Goal: Transaction & Acquisition: Obtain resource

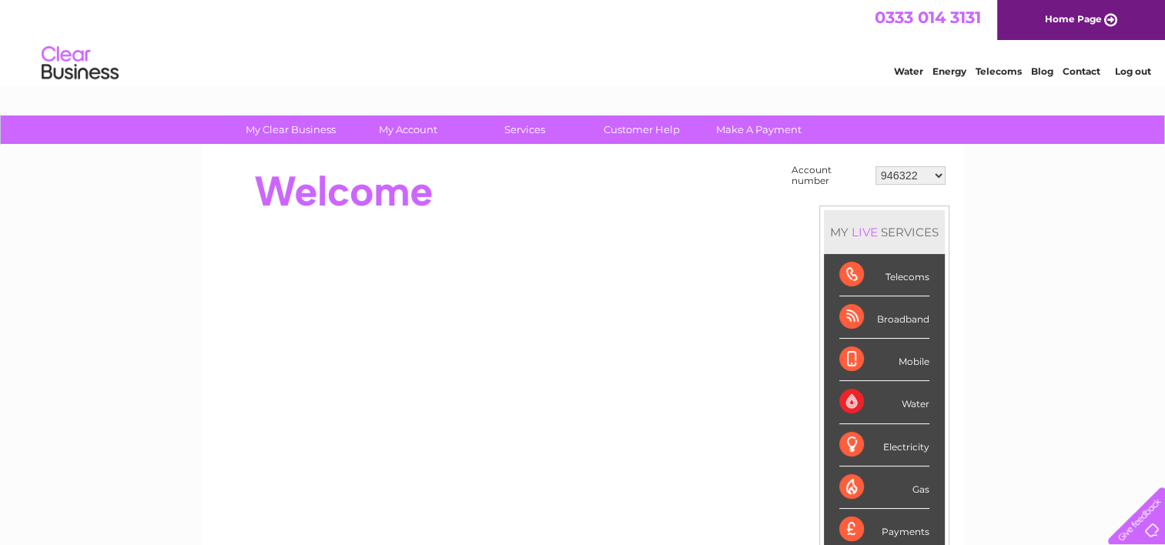
click at [935, 176] on select "946322 30302627" at bounding box center [911, 175] width 70 height 18
select select "30302627"
click at [876, 166] on select "946322 30302627" at bounding box center [911, 175] width 70 height 18
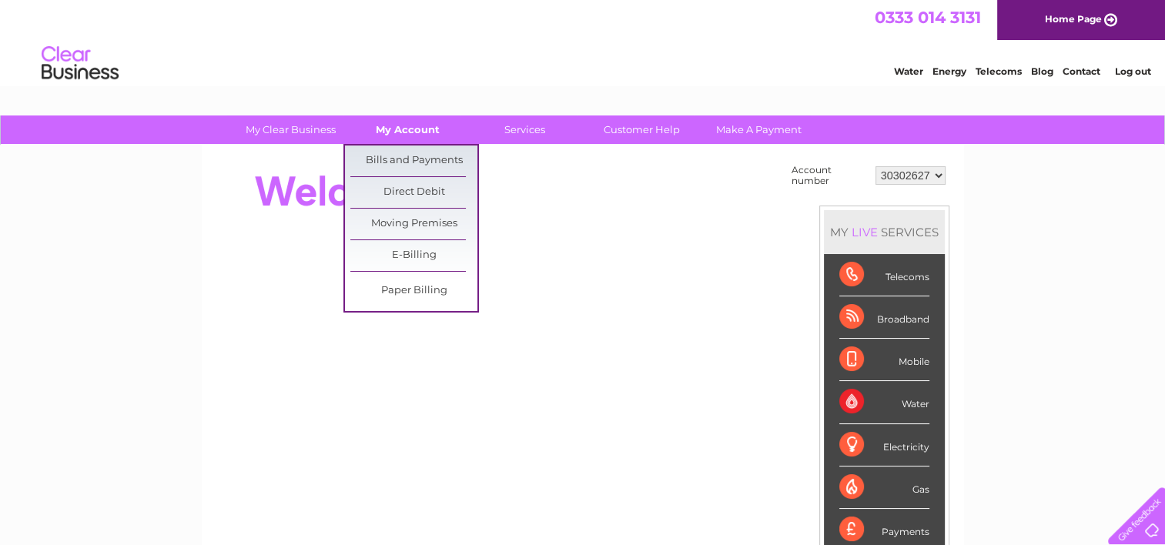
click at [389, 140] on link "My Account" at bounding box center [407, 130] width 127 height 28
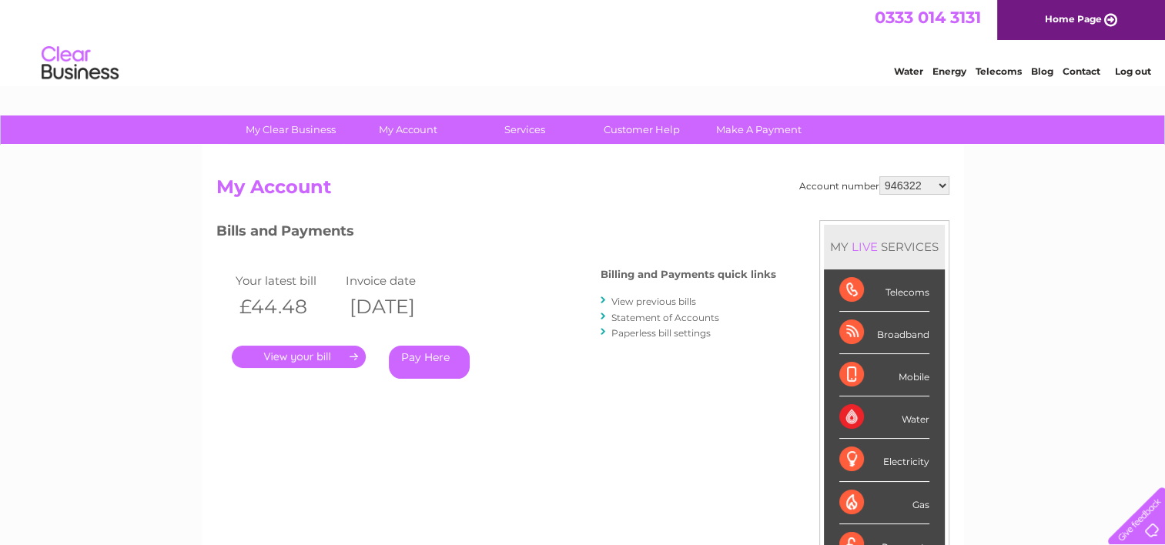
click at [266, 357] on link "." at bounding box center [299, 357] width 134 height 22
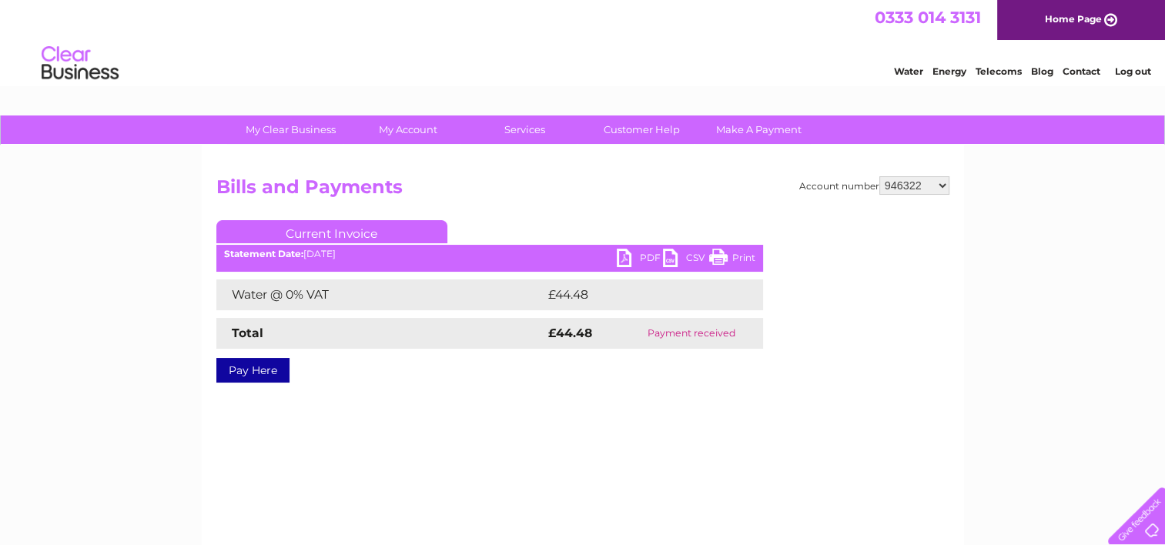
click at [941, 189] on select "946322 30302627" at bounding box center [915, 185] width 70 height 18
select select "30302627"
click at [880, 176] on select "946322 30302627" at bounding box center [915, 185] width 70 height 18
click at [915, 185] on select "946322 30302627" at bounding box center [915, 185] width 70 height 18
click at [880, 176] on select "946322 30302627" at bounding box center [915, 185] width 70 height 18
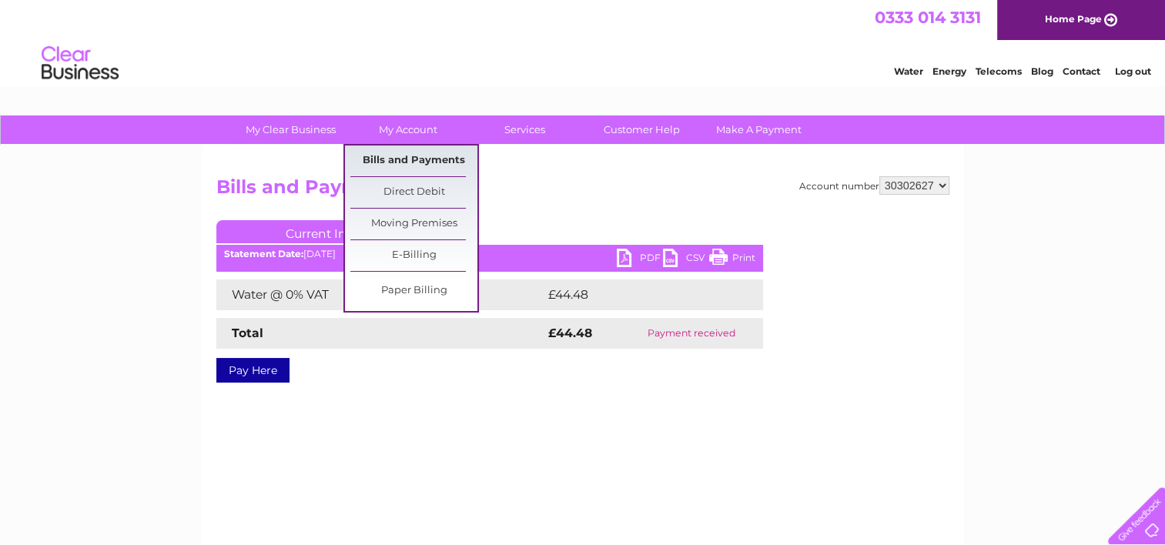
click at [425, 153] on link "Bills and Payments" at bounding box center [413, 161] width 127 height 31
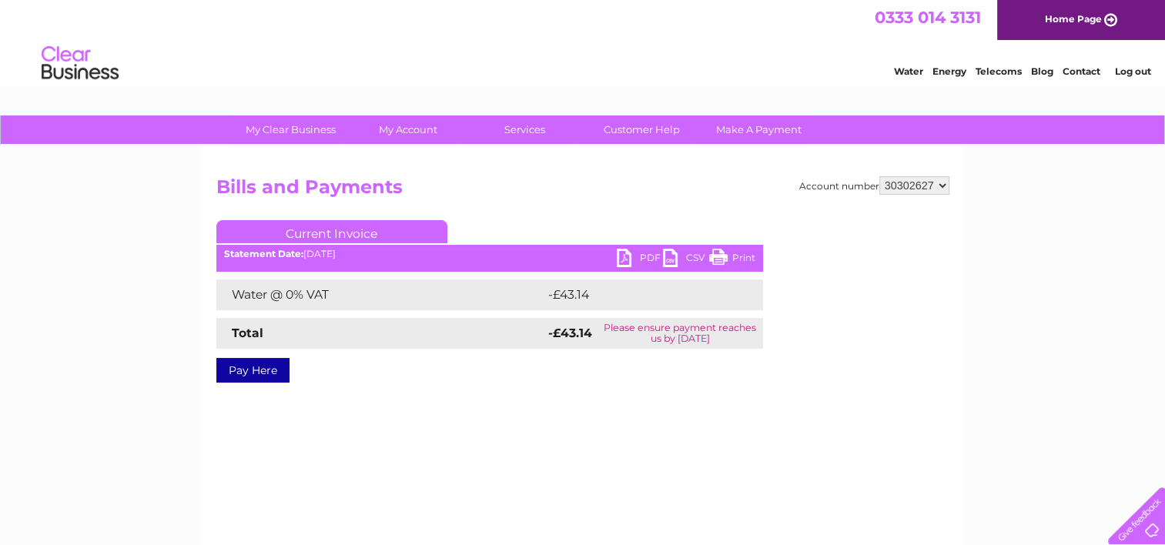
click at [642, 253] on link "PDF" at bounding box center [640, 260] width 46 height 22
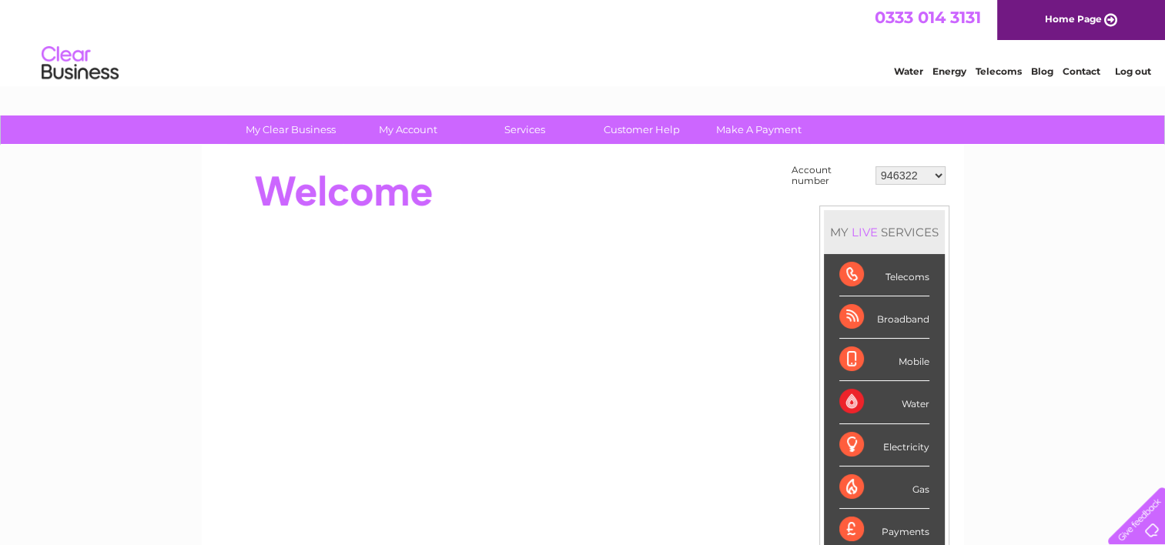
click at [934, 173] on select "946322 30302627" at bounding box center [911, 175] width 70 height 18
click at [854, 397] on div "Water" at bounding box center [885, 402] width 90 height 42
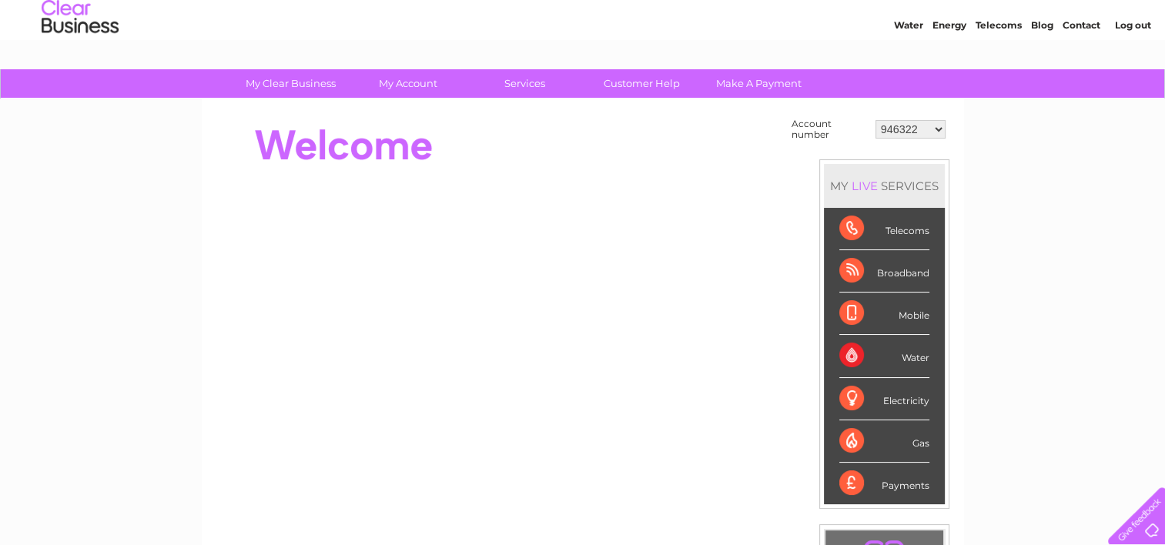
click at [937, 126] on select "946322 30302627" at bounding box center [911, 129] width 70 height 18
select select "30302627"
click at [876, 120] on select "946322 30302627" at bounding box center [911, 129] width 70 height 18
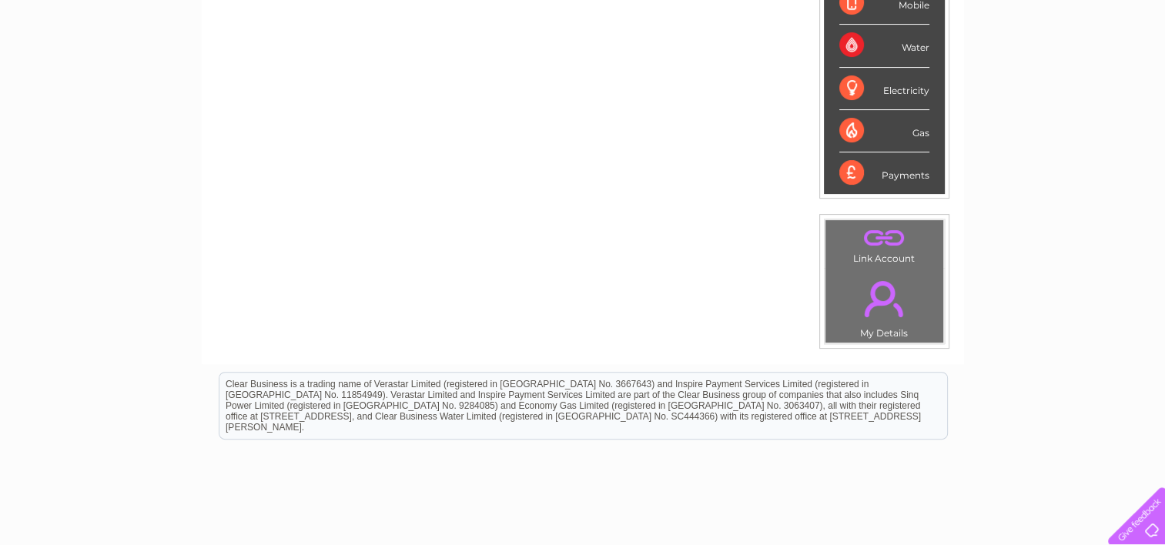
drag, startPoint x: 216, startPoint y: 706, endPoint x: 592, endPoint y: 373, distance: 503.1
click at [592, 373] on div "Clear Business is a trading name of Verastar Limited (registered in [GEOGRAPHIC…" at bounding box center [584, 405] width 728 height 66
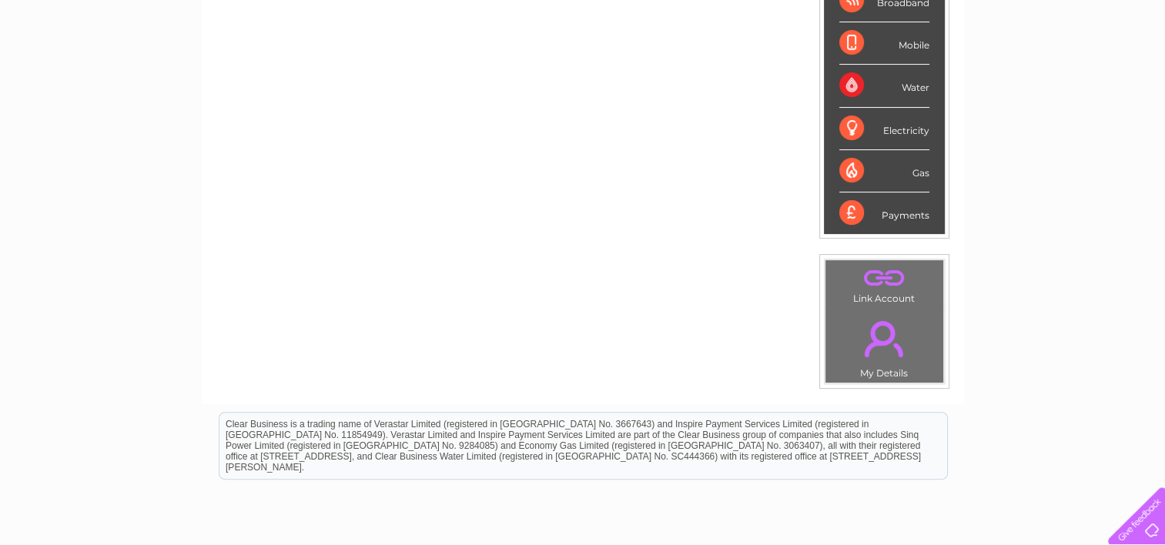
click at [900, 213] on div "Payments" at bounding box center [885, 214] width 90 height 42
click at [841, 212] on div "Payments" at bounding box center [885, 214] width 90 height 42
click at [841, 213] on div "Payments" at bounding box center [885, 214] width 90 height 42
drag, startPoint x: 841, startPoint y: 213, endPoint x: 917, endPoint y: 216, distance: 75.6
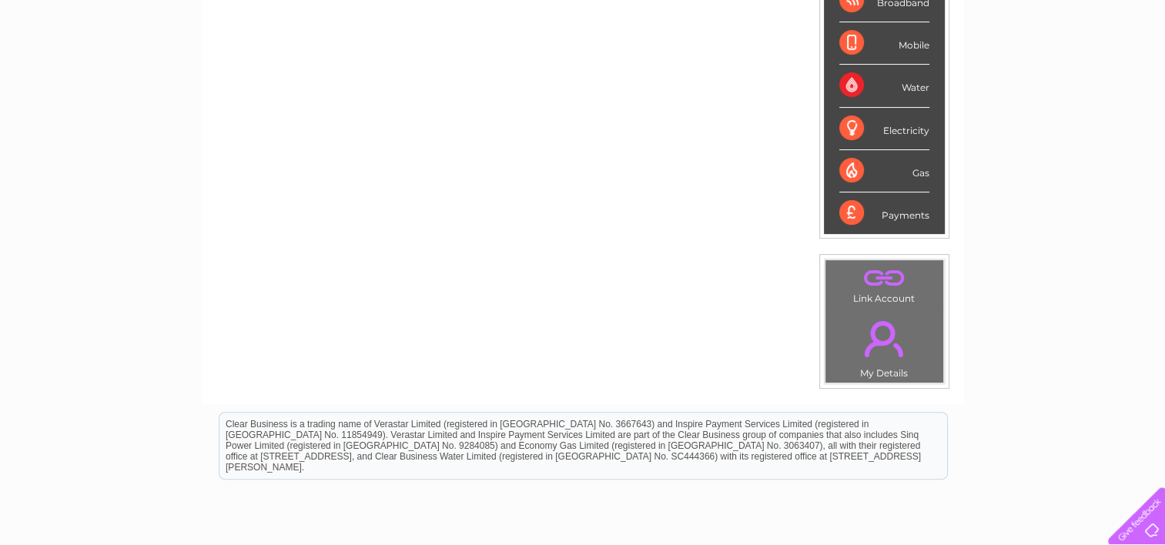
click at [917, 216] on div "Payments" at bounding box center [885, 214] width 90 height 42
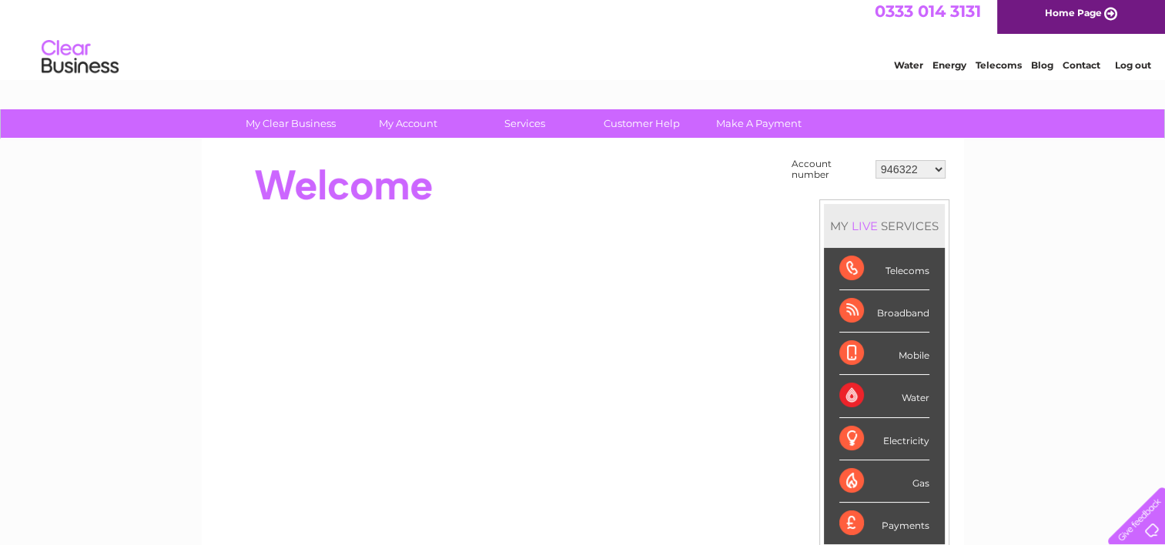
scroll to position [0, 0]
